Goal: Information Seeking & Learning: Learn about a topic

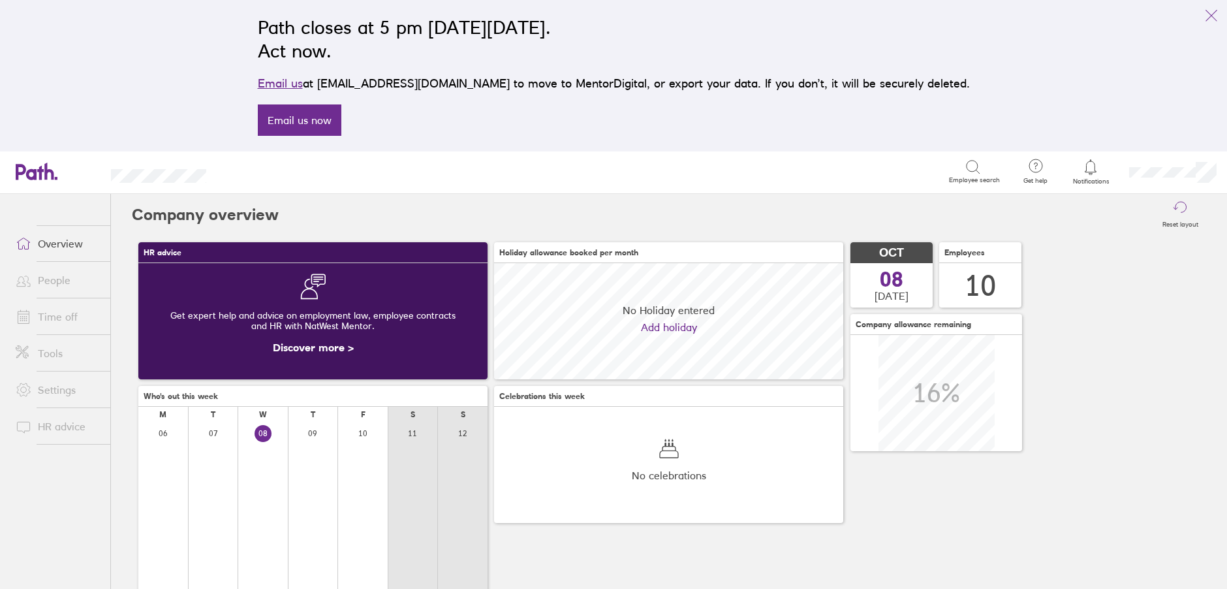
scroll to position [116, 349]
click at [42, 277] on link "People" at bounding box center [57, 280] width 105 height 26
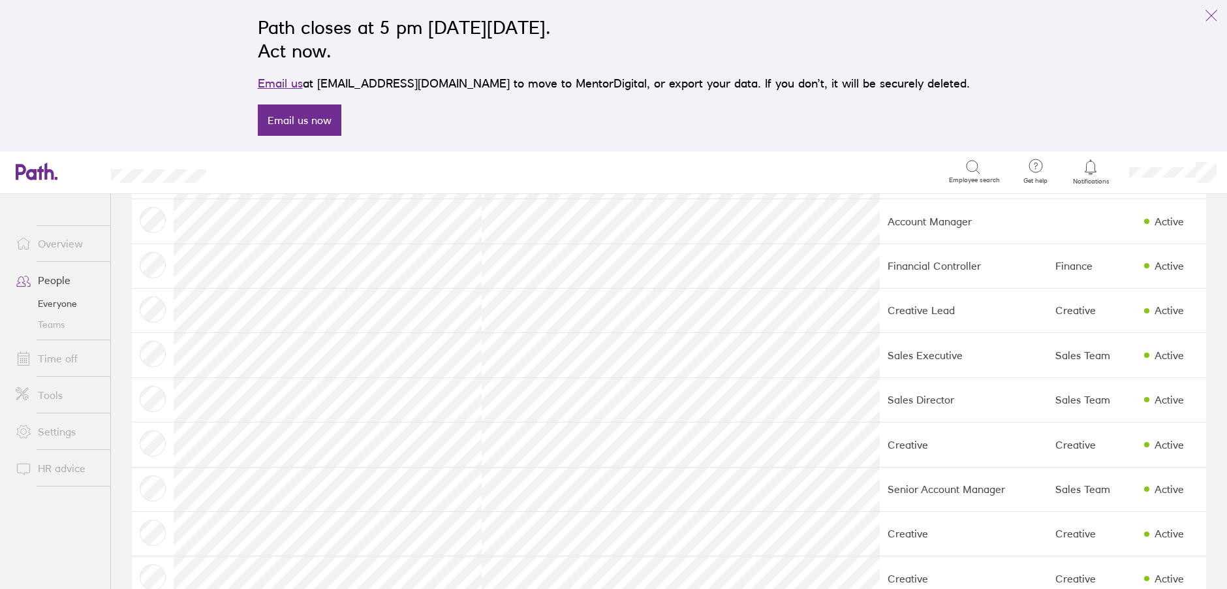
scroll to position [147, 0]
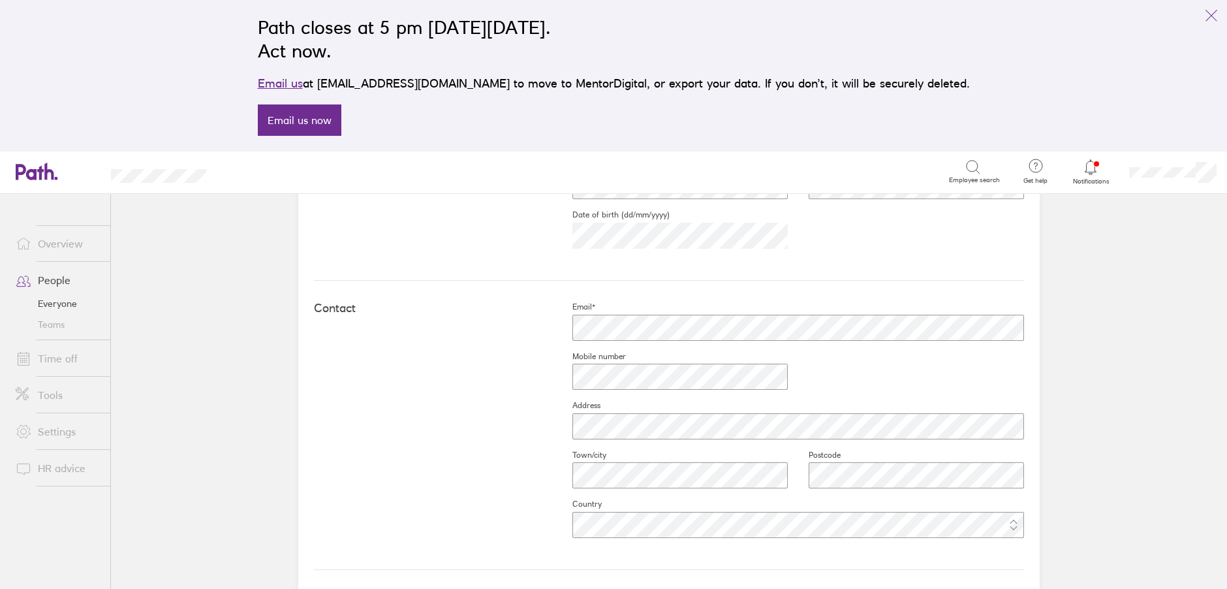
scroll to position [486, 0]
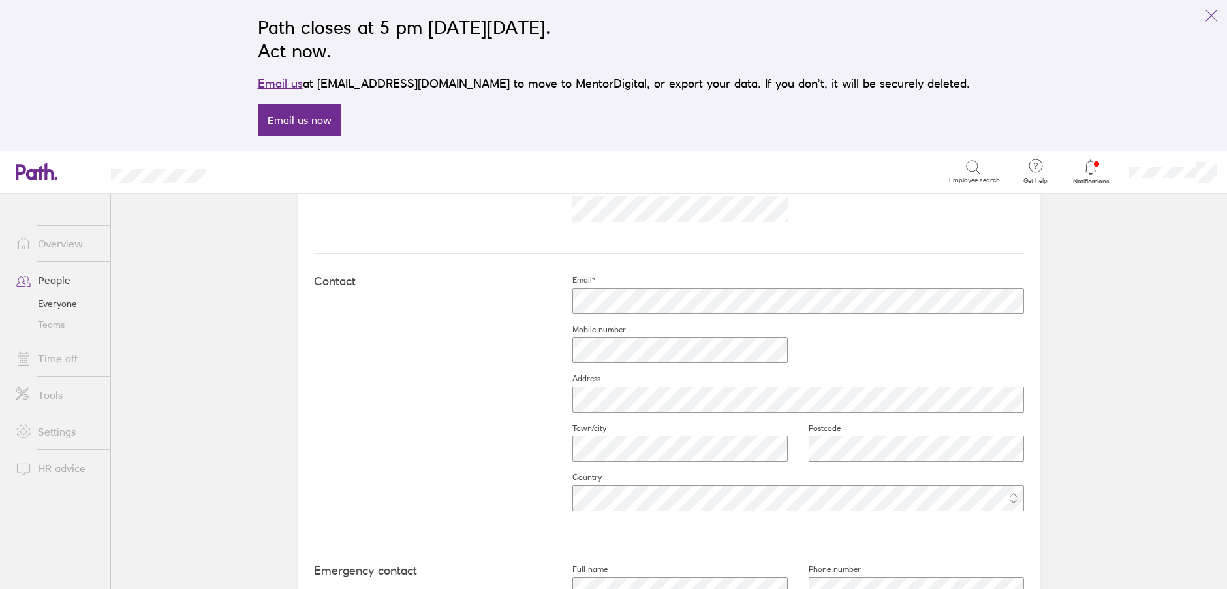
scroll to position [633, 0]
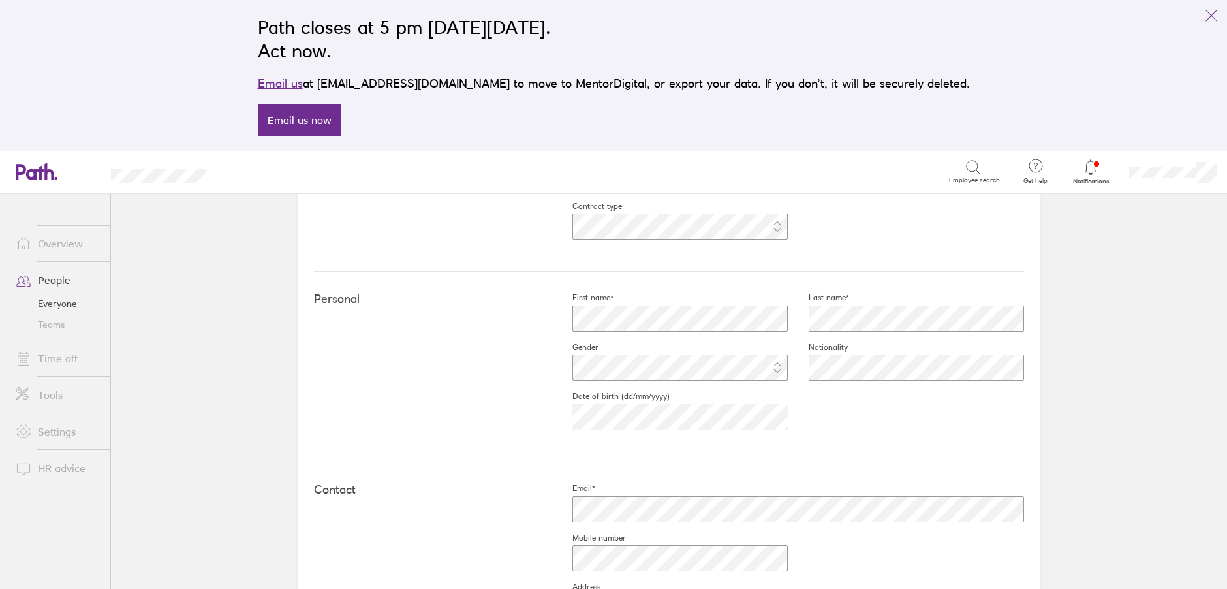
scroll to position [300, 0]
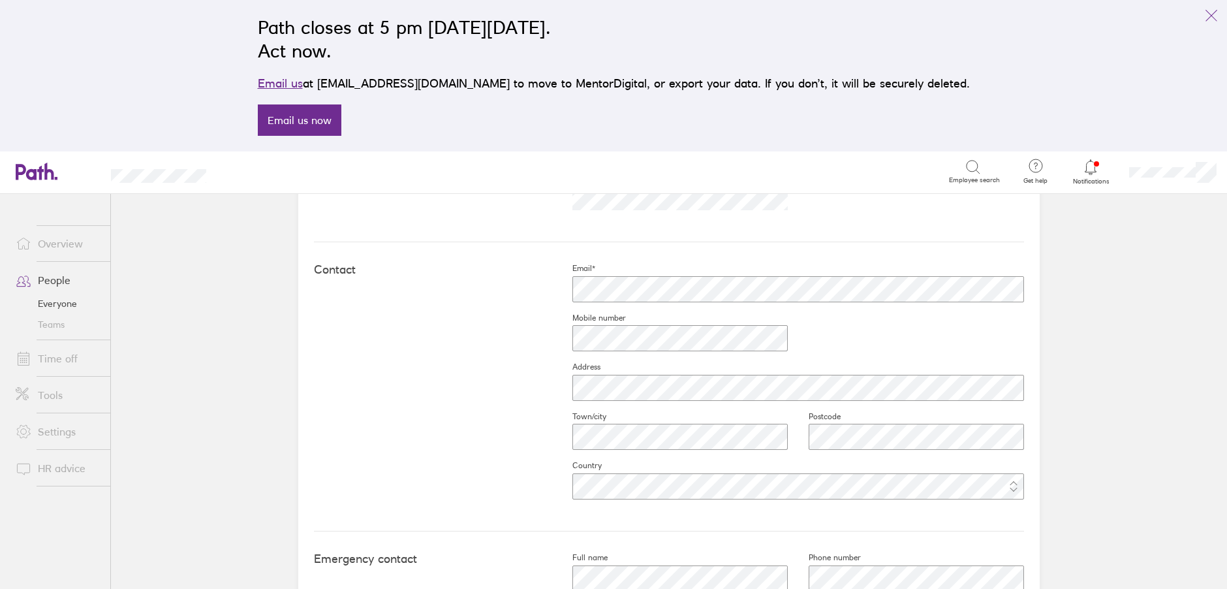
scroll to position [523, 0]
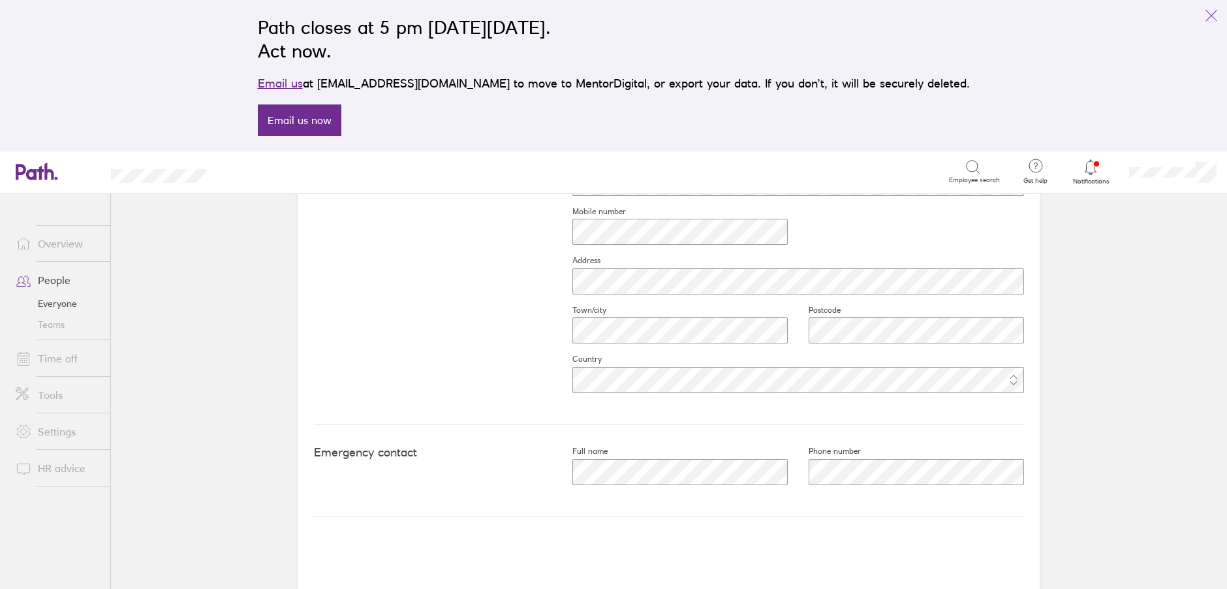
scroll to position [633, 0]
